Goal: Transaction & Acquisition: Purchase product/service

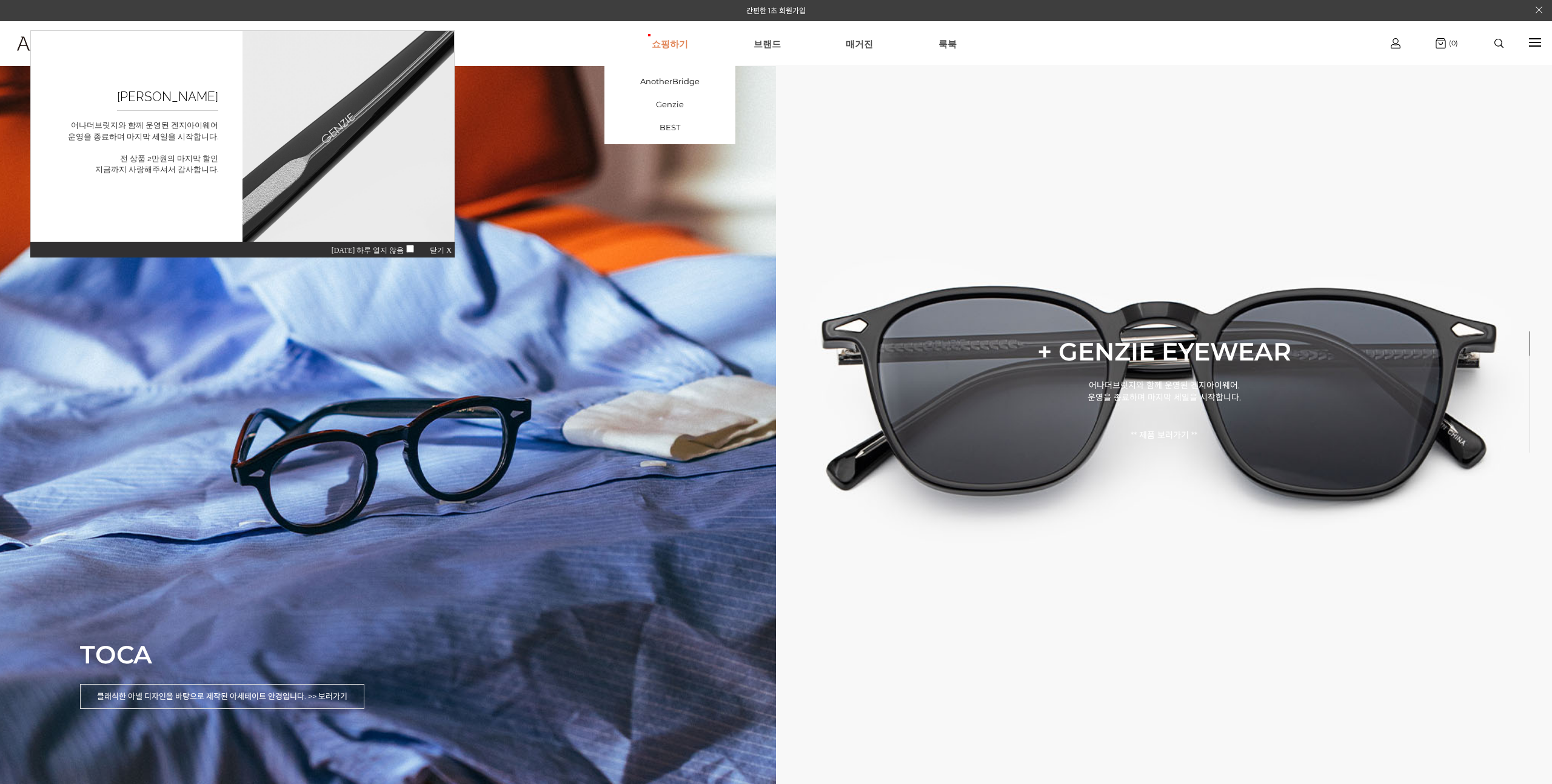
click at [661, 45] on link "쇼핑하기" at bounding box center [670, 43] width 36 height 44
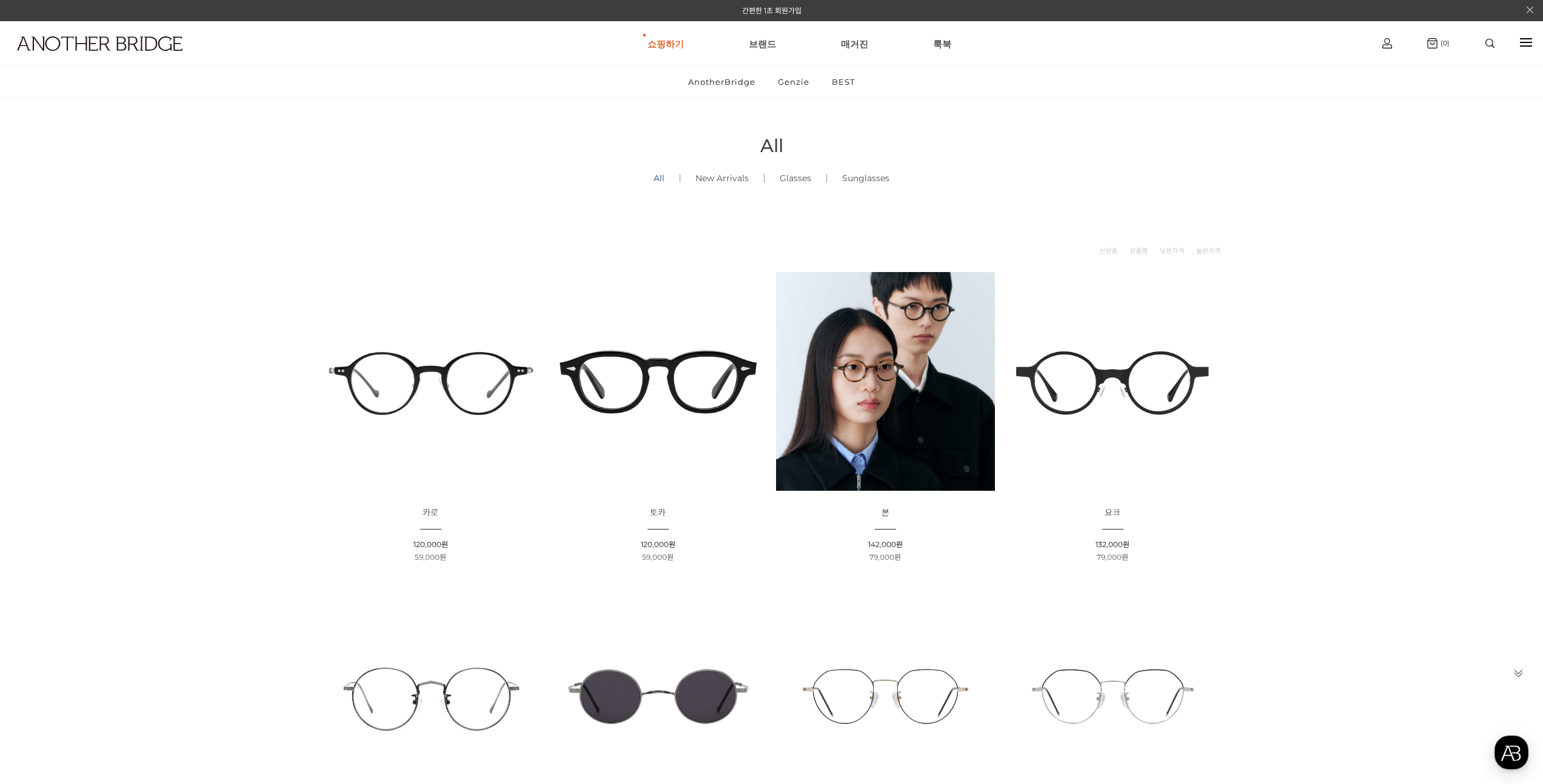
click at [1482, 43] on div at bounding box center [1490, 43] width 52 height 9
click at [771, 96] on input "text" at bounding box center [761, 95] width 278 height 29
type input "**"
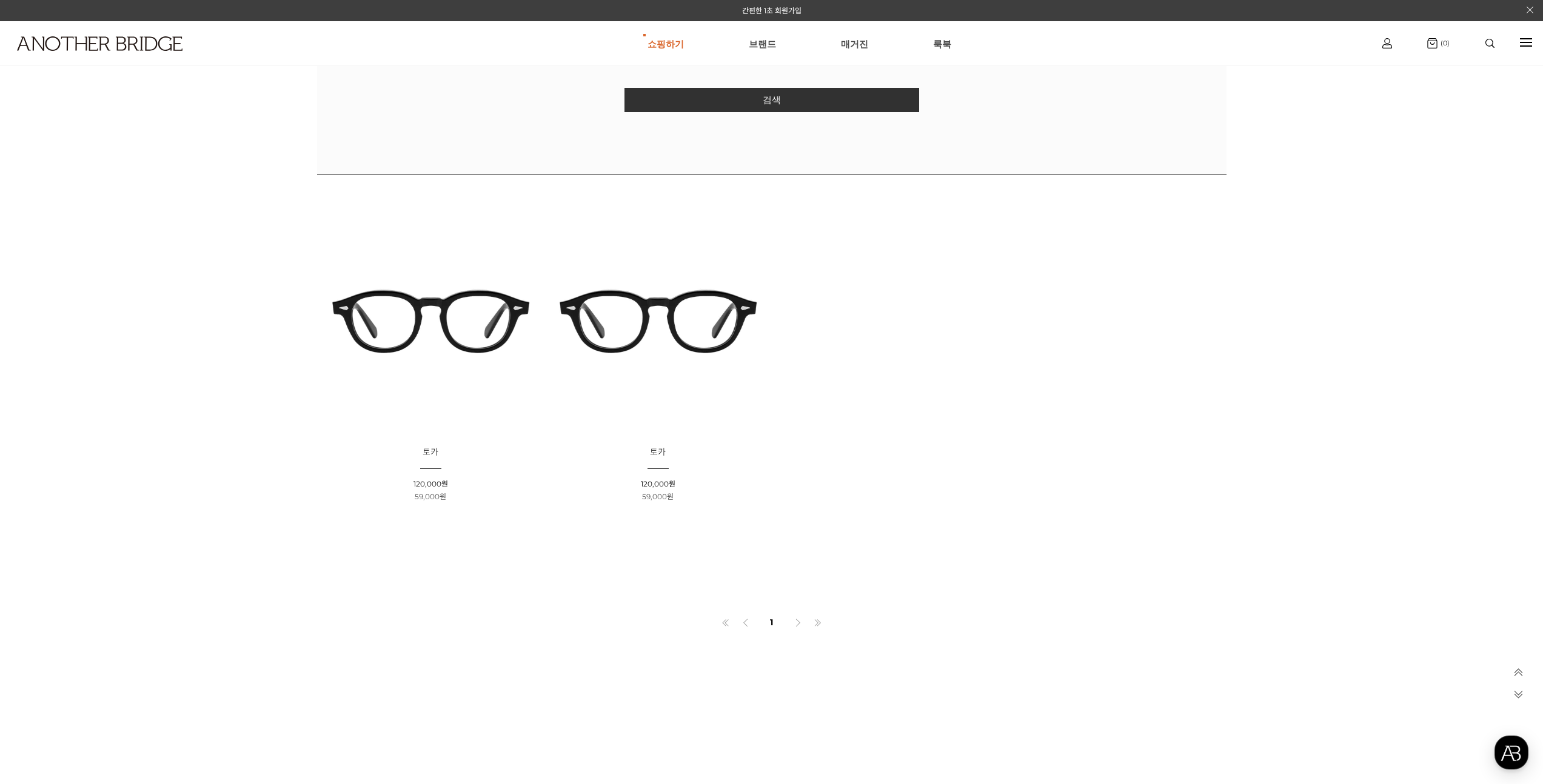
click at [631, 363] on img at bounding box center [658, 321] width 219 height 219
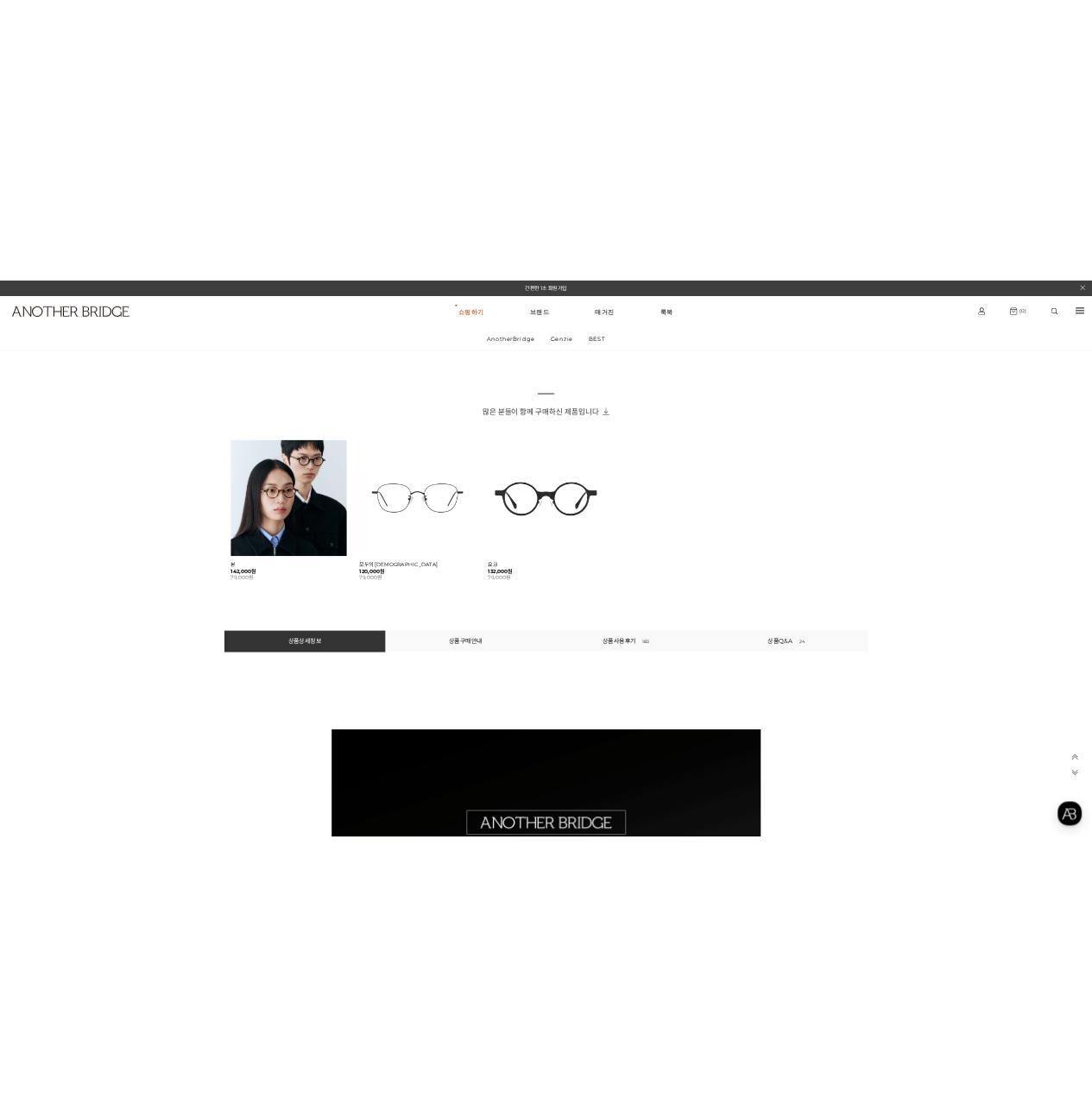
scroll to position [741, 0]
